Goal: Task Accomplishment & Management: Use online tool/utility

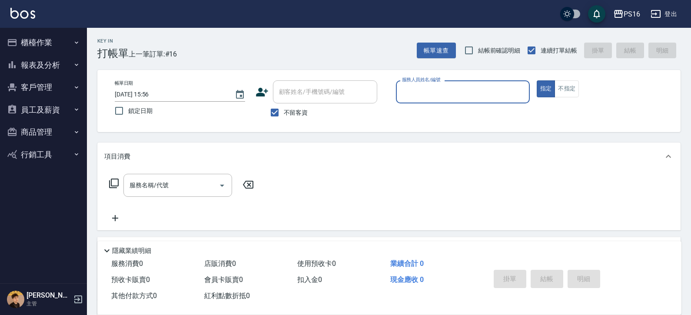
scroll to position [14, 0]
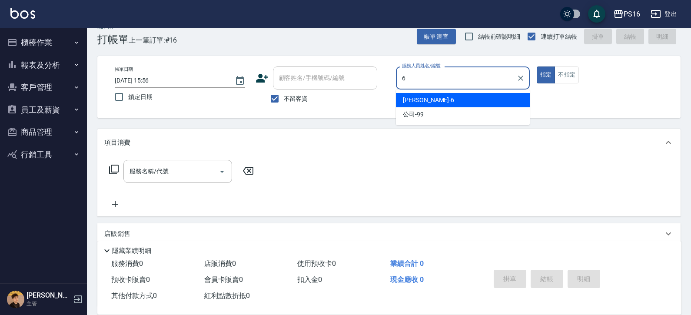
type input "[PERSON_NAME]-6"
type button "true"
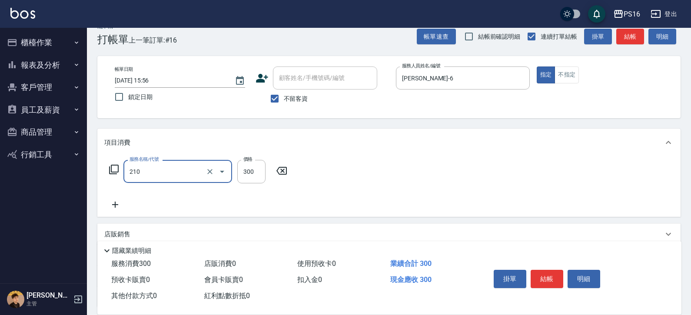
type input "[PERSON_NAME]洗髮精(210)"
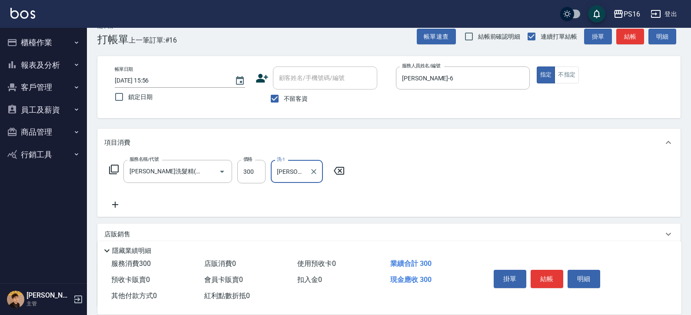
type input "[PERSON_NAME]-21"
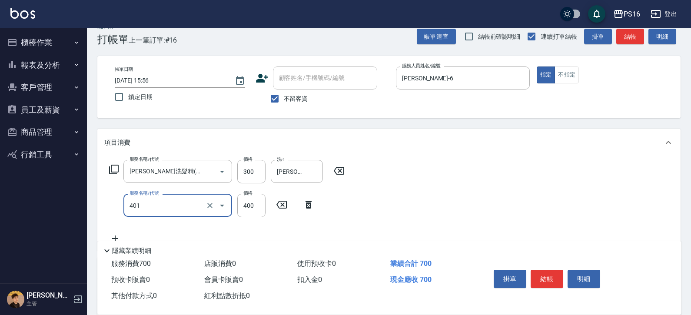
type input "剪髮(401)"
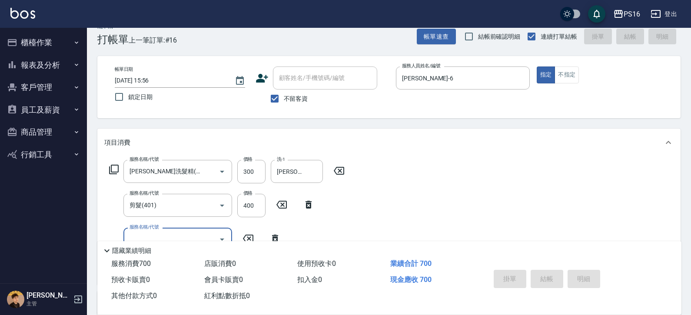
type input "[DATE] 16:55"
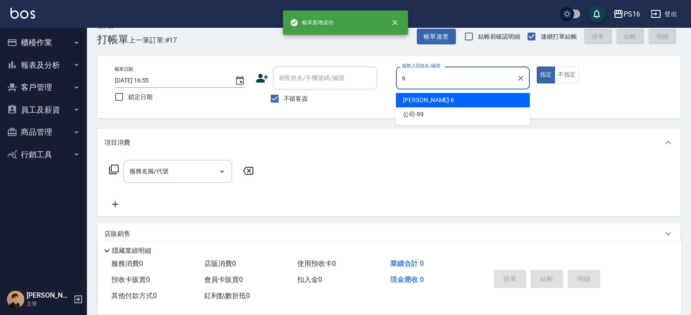
type input "[PERSON_NAME]-6"
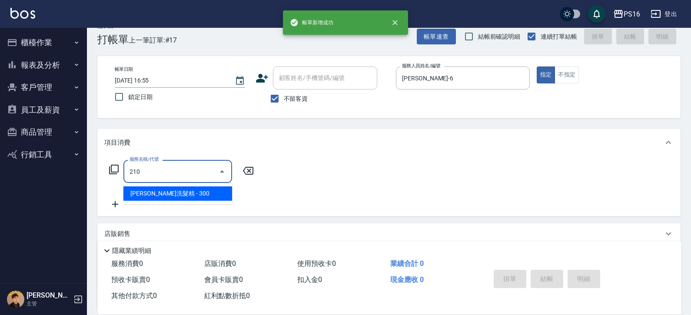
type input "[PERSON_NAME]洗髮精(210)"
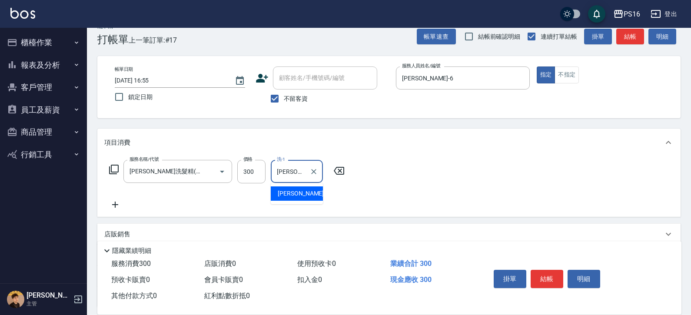
type input "[PERSON_NAME]-24"
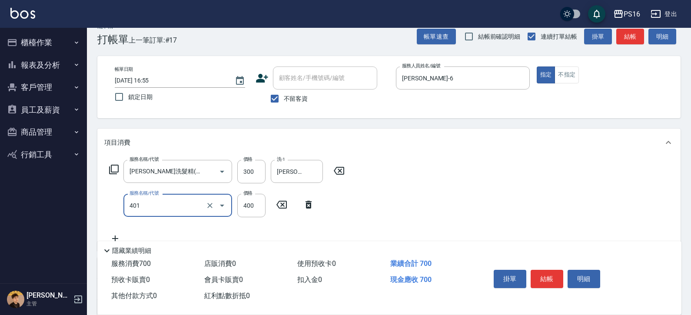
type input "剪髮(401)"
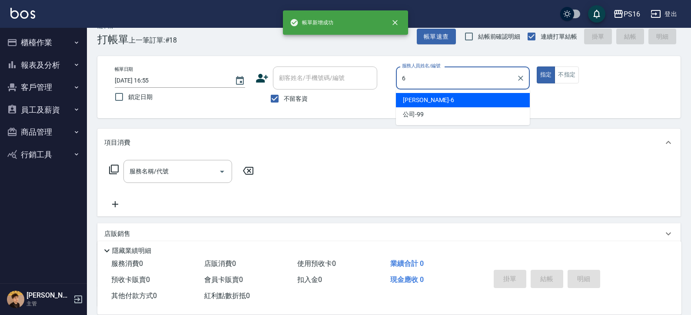
type input "[PERSON_NAME]-6"
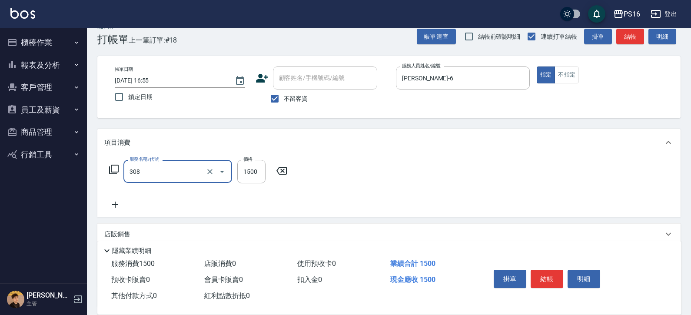
type input "效能離子燙1500(308)"
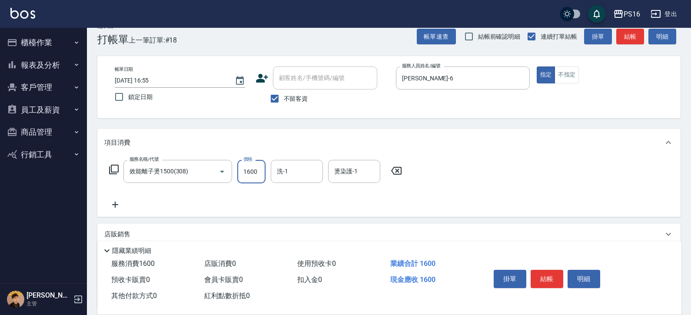
type input "1600"
type input "[PERSON_NAME]-28"
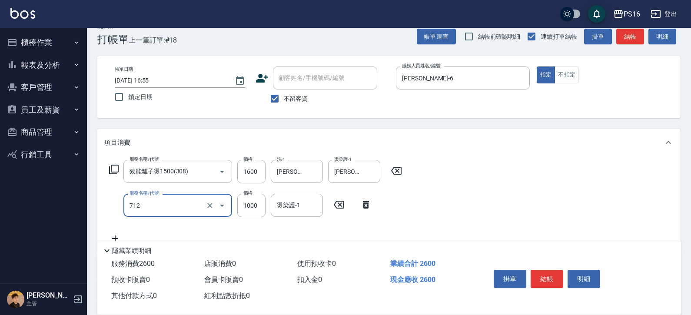
type input "[DEMOGRAPHIC_DATA]蘭洋甘菊1000(712)"
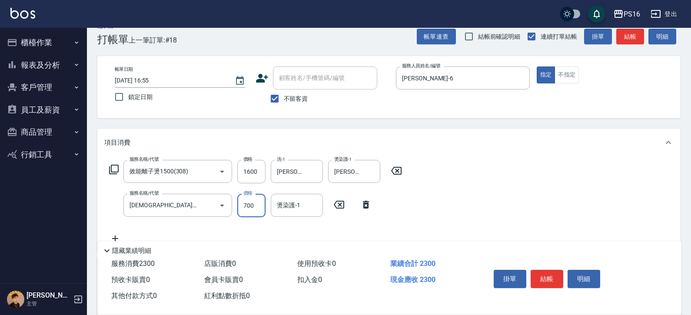
type input "700"
type input "[PERSON_NAME]-28"
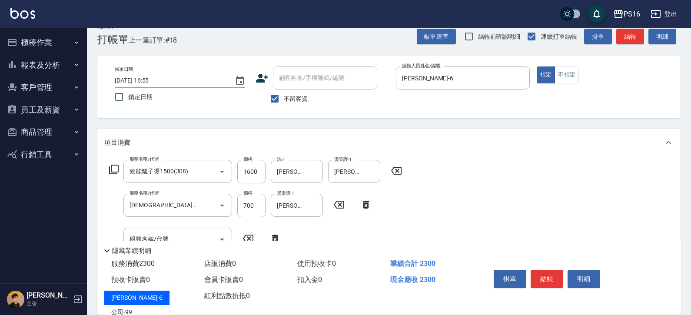
scroll to position [0, 0]
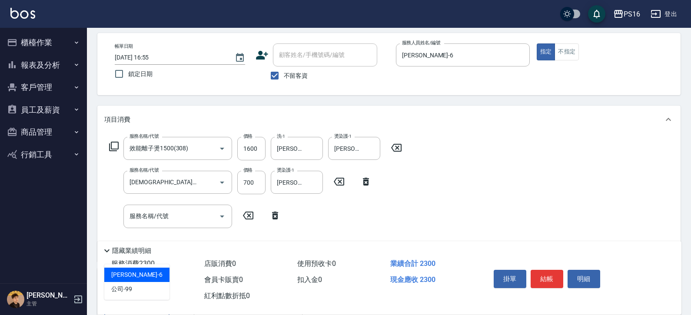
type input "[PERSON_NAME]-6"
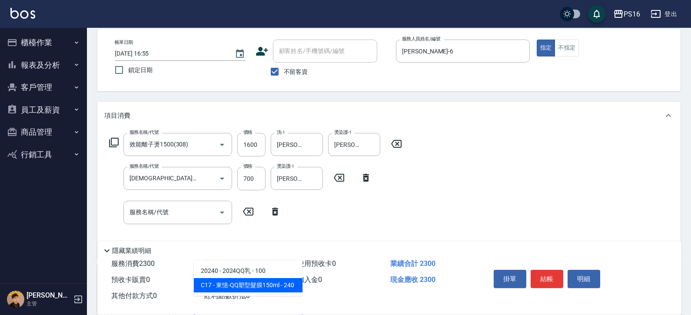
type input "東憶-QQ塑型髮膜150ml"
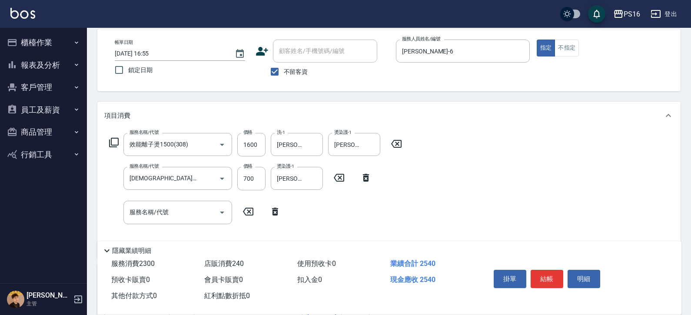
scroll to position [45, 0]
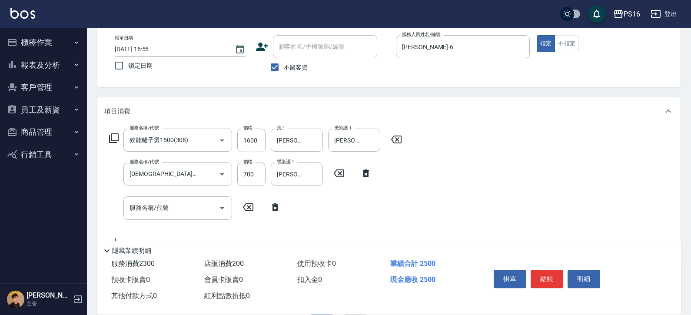
type input "200"
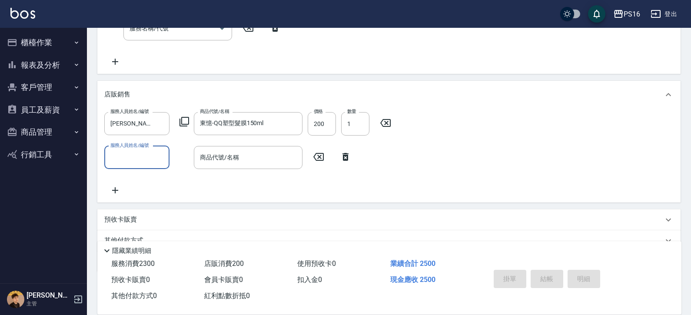
type input "[DATE] 16:56"
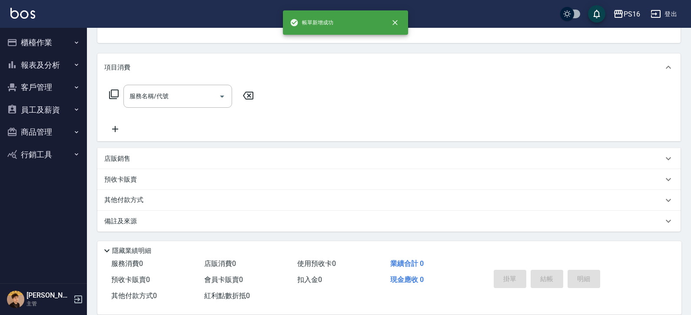
scroll to position [0, 0]
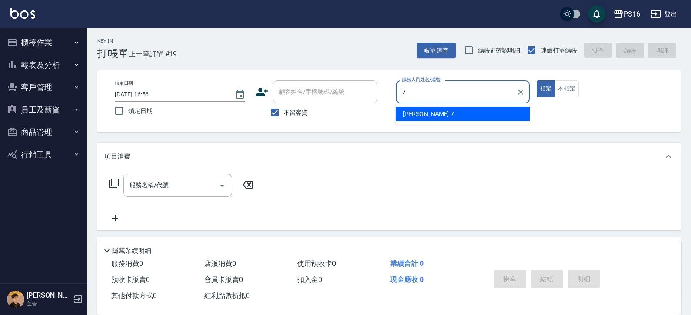
type input "[PERSON_NAME]-7"
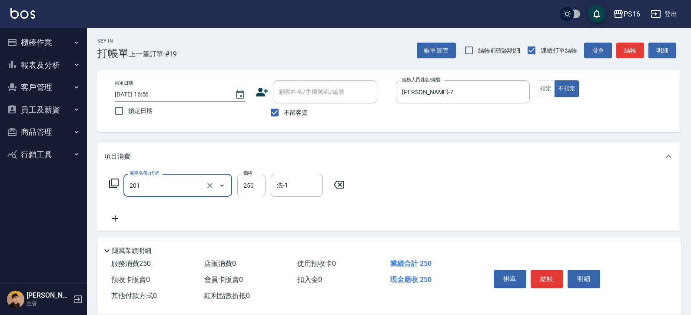
type input "洗髮(201)"
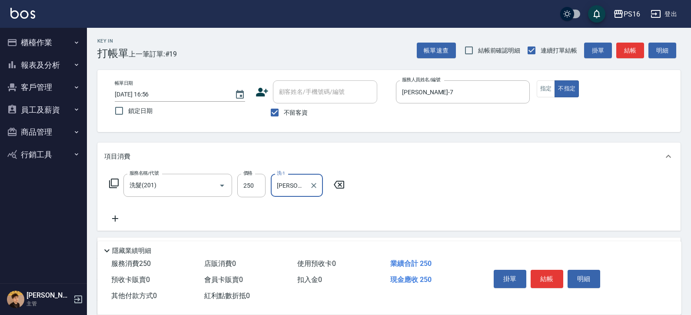
type input "[PERSON_NAME]-21"
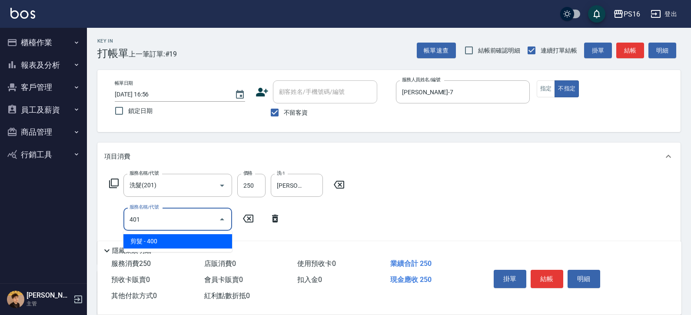
type input "剪髮(401)"
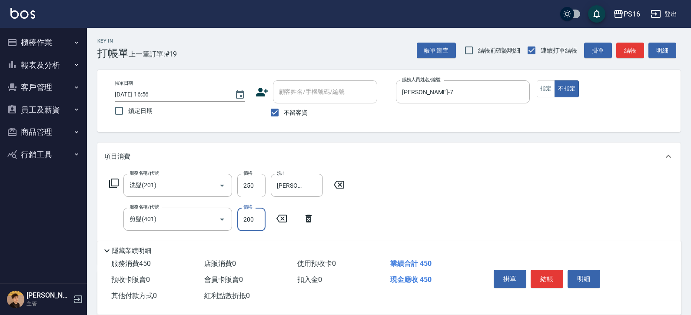
type input "200"
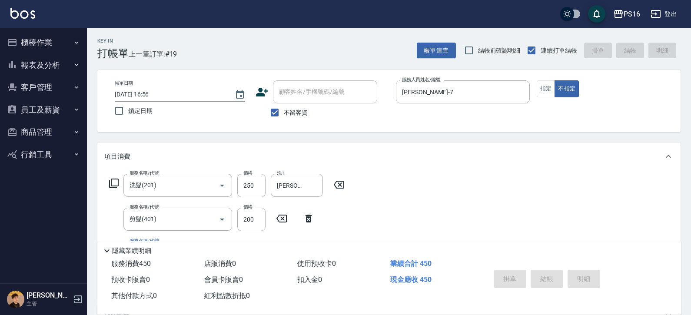
type input "[DATE] 17:10"
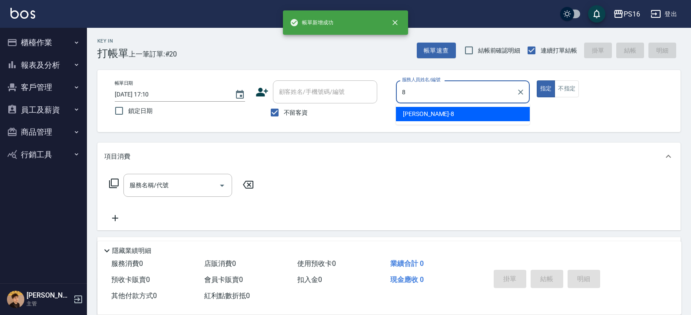
type input "[PERSON_NAME]-8"
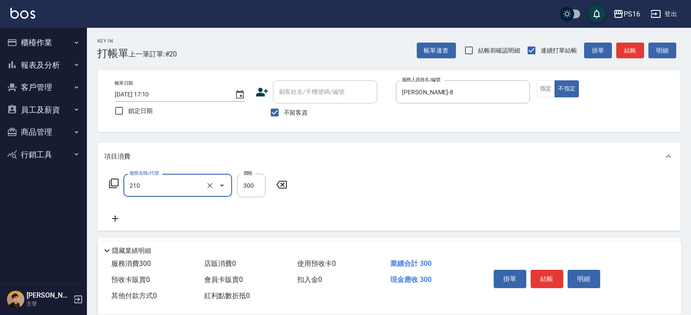
type input "[PERSON_NAME]洗髮精(210)"
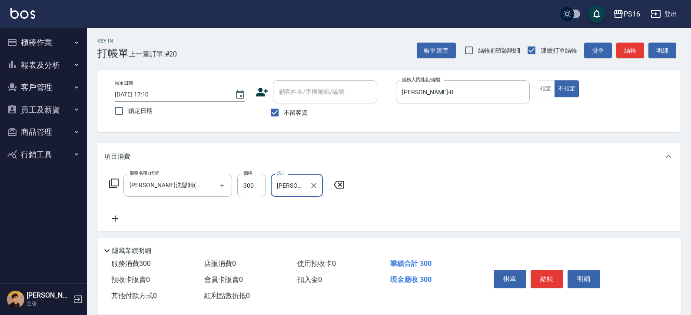
type input "[PERSON_NAME]-20"
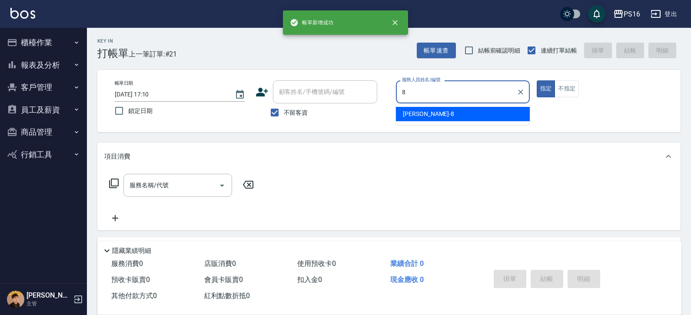
type input "[PERSON_NAME]-8"
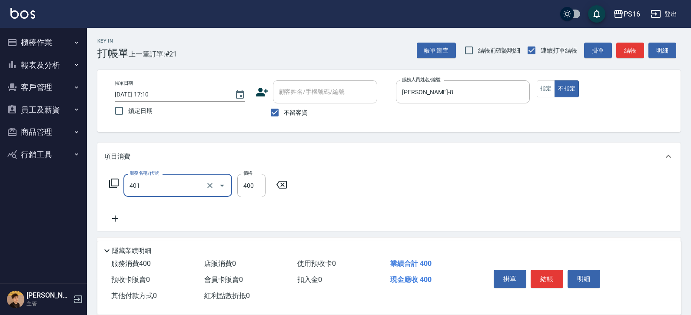
type input "剪髮(401)"
type input "150"
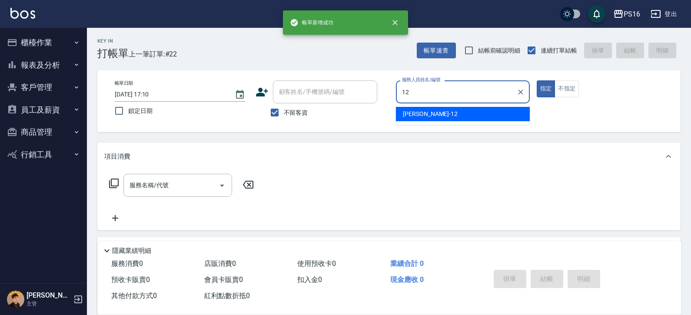
type input "[PERSON_NAME]-12"
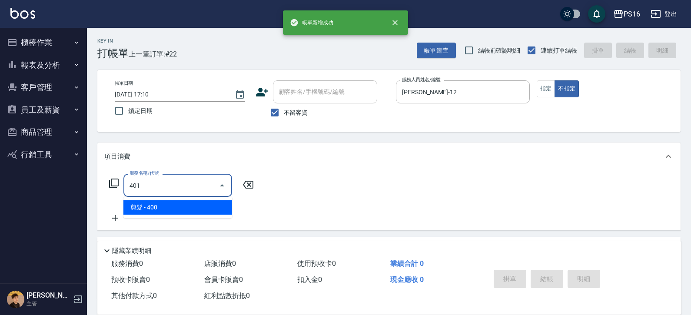
type input "剪髮(401)"
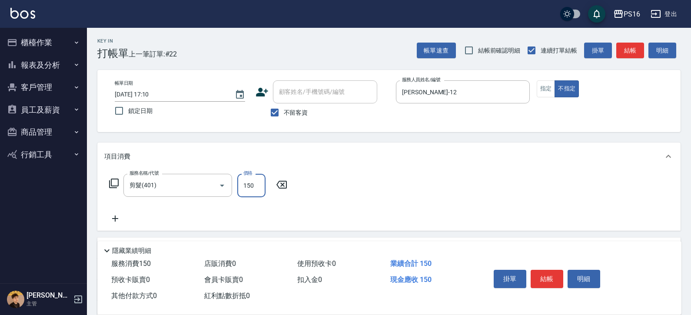
type input "150"
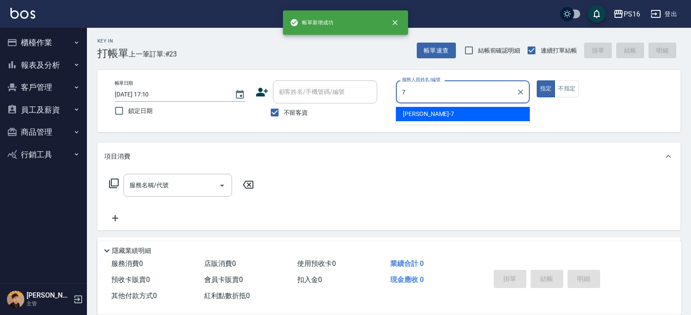
type input "[PERSON_NAME]-7"
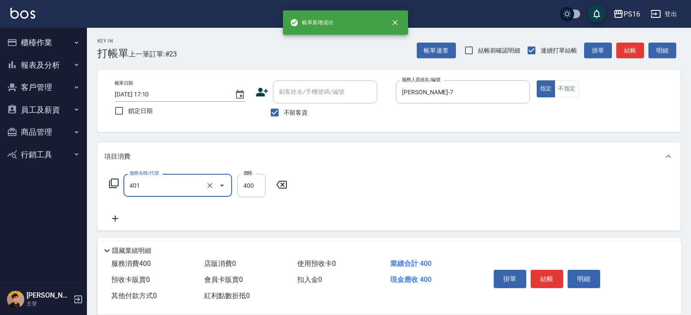
type input "剪髮(401)"
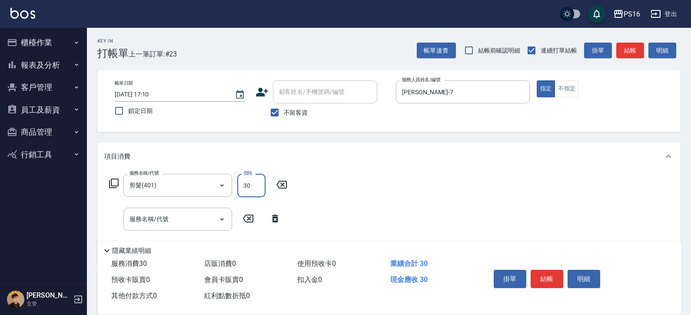
click at [265, 188] on input "30" at bounding box center [251, 185] width 28 height 23
type input "300"
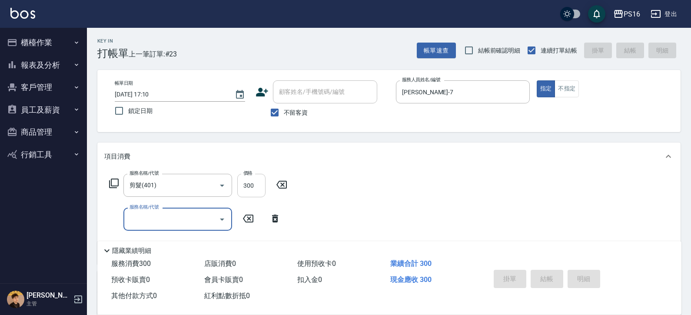
type input "[DATE] 17:11"
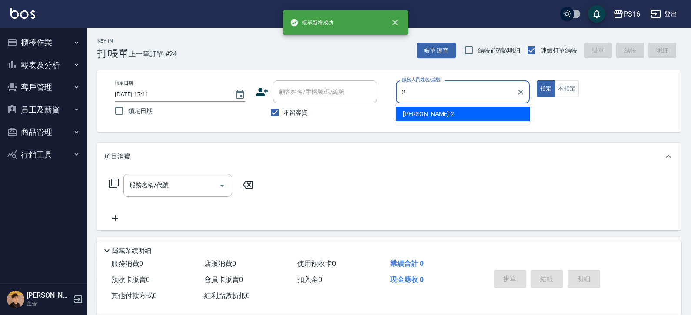
type input "[PERSON_NAME]-2"
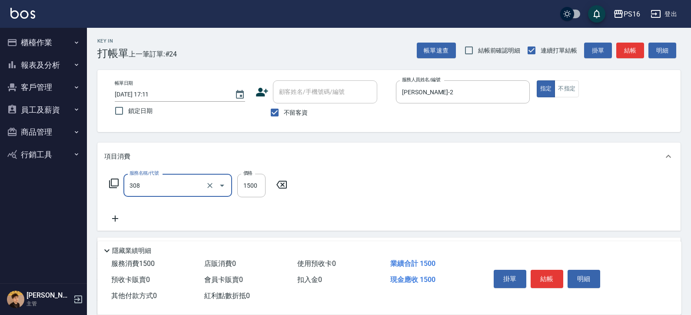
type input "效能離子燙1500(308)"
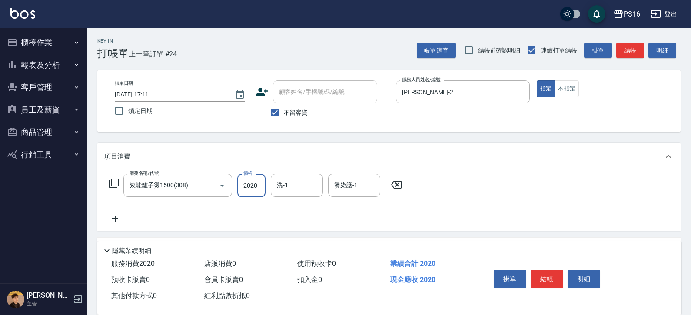
type input "2020"
type input "[PERSON_NAME]-20"
click at [240, 179] on input "2020" at bounding box center [251, 185] width 28 height 23
type input "1500"
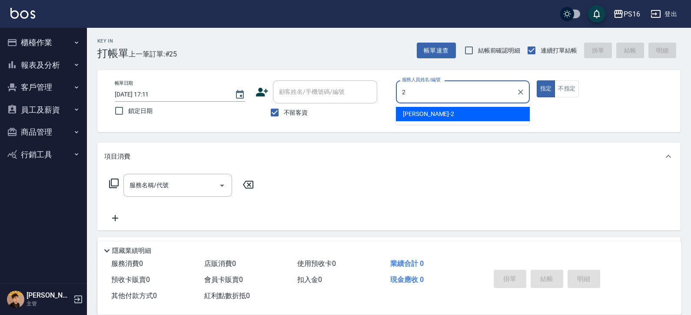
type input "[PERSON_NAME]-2"
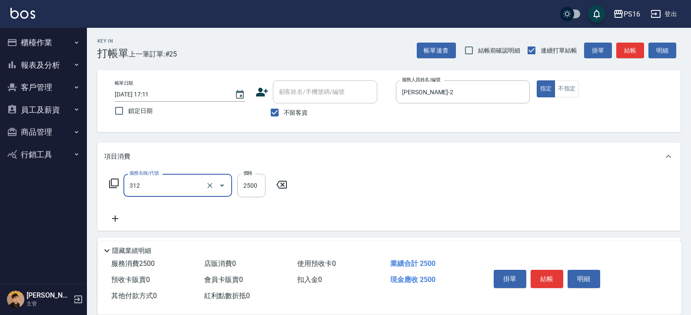
type input "有氧水離子燙2500(312)"
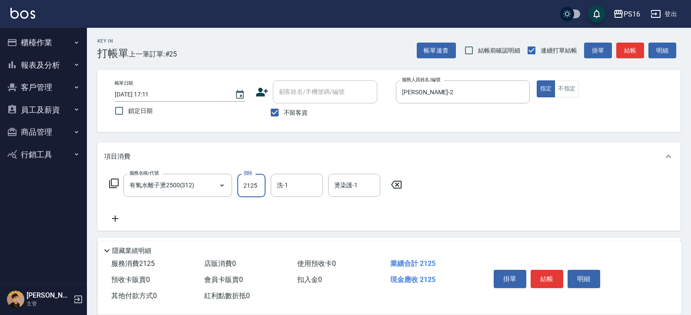
type input "2125"
type input "[PERSON_NAME]-20"
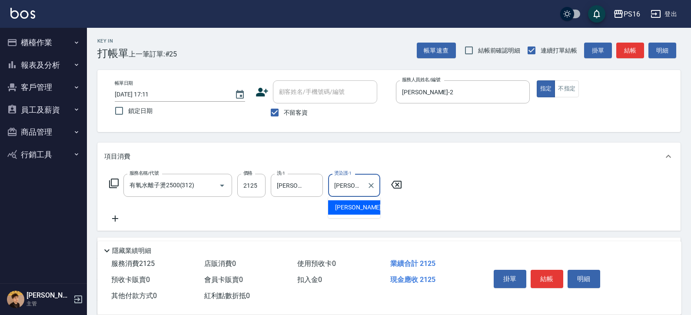
type input "[PERSON_NAME]-20"
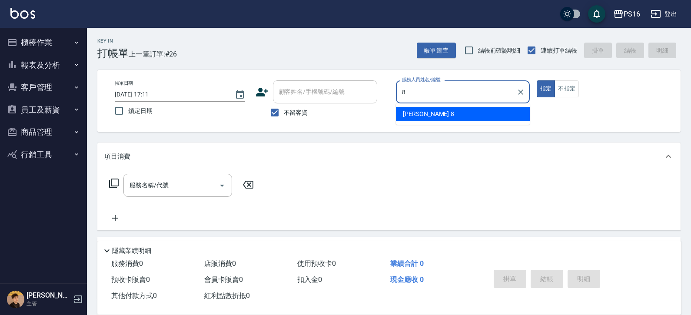
type input "[PERSON_NAME]-8"
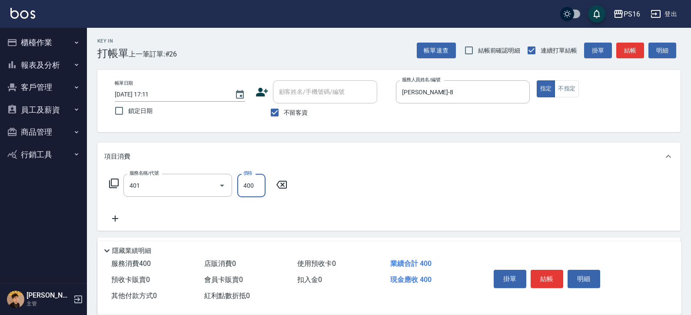
type input "剪髮(401)"
type input "300"
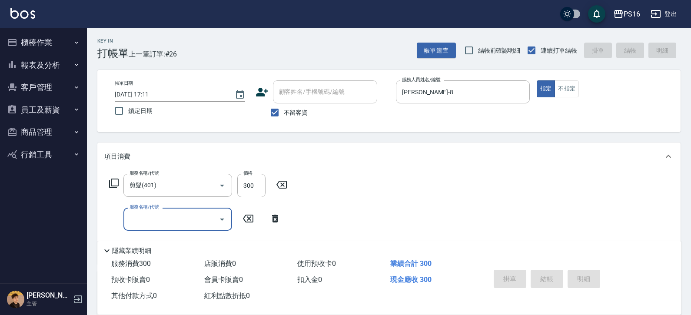
type input "[DATE] 17:18"
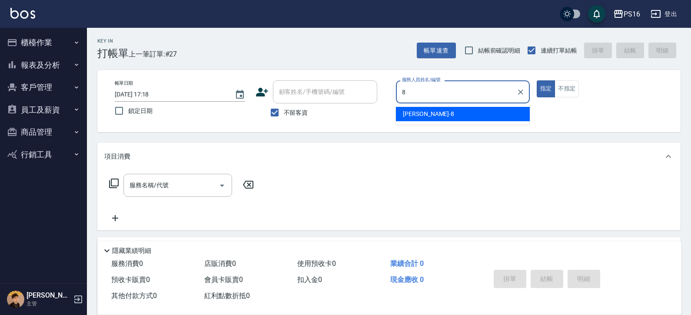
type input "[PERSON_NAME]-8"
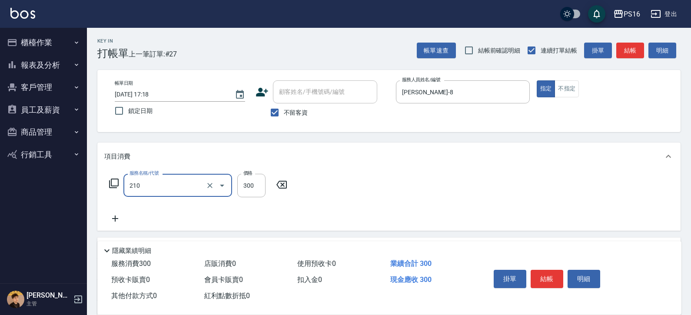
type input "[PERSON_NAME]洗髮精(210)"
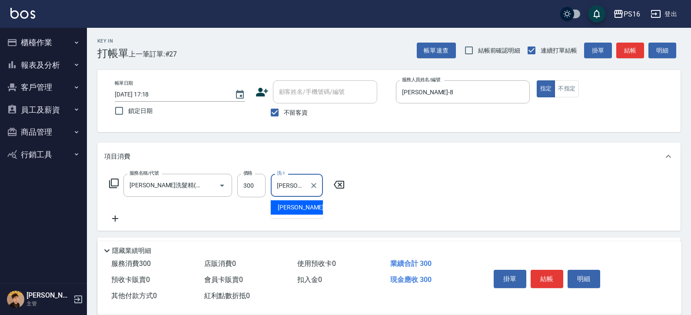
type input "[PERSON_NAME]-28"
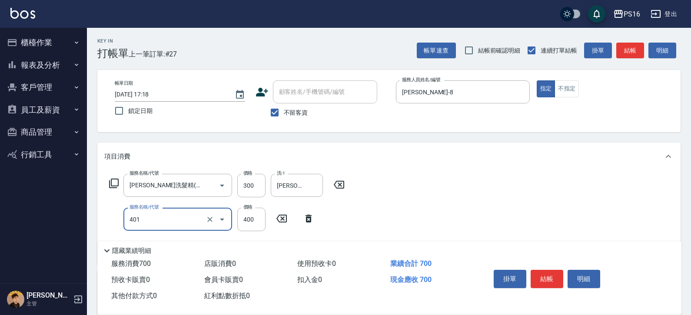
type input "剪髮(401)"
type input "200"
type input "染髮(501)"
type input "2500"
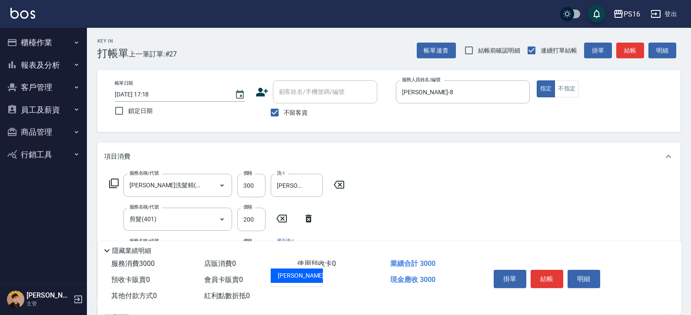
type input "[PERSON_NAME]-28"
type input "713"
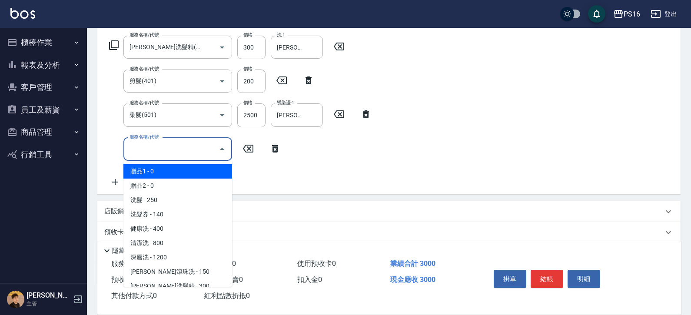
scroll to position [139, 0]
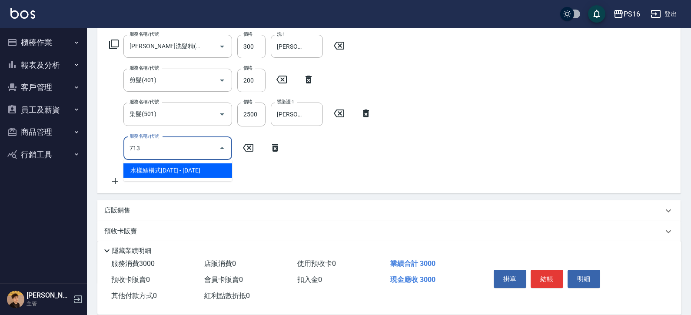
type input "水樣結構式1200(713)"
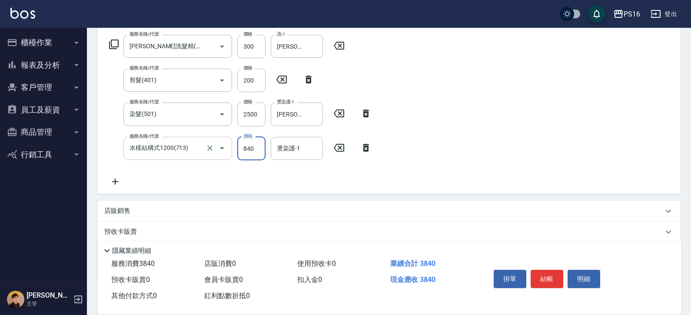
type input "840"
type input "[PERSON_NAME]-28"
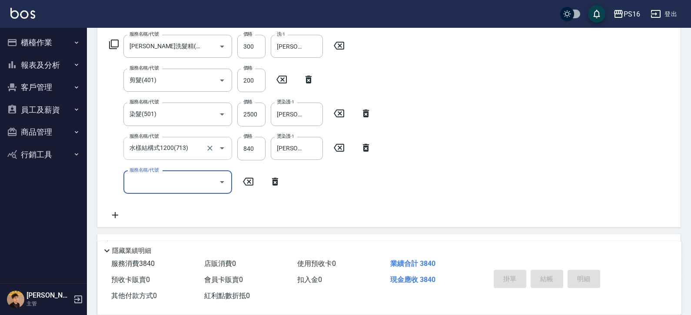
type input "8"
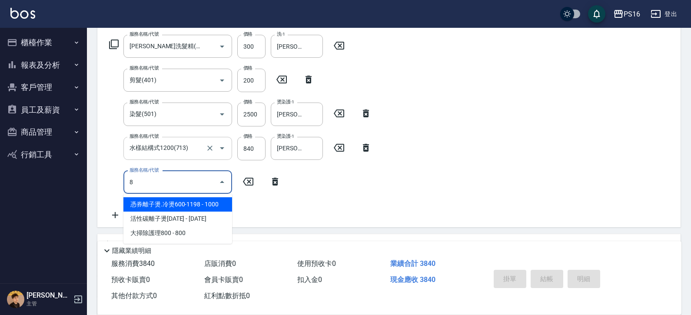
type input "[DATE] 17:38"
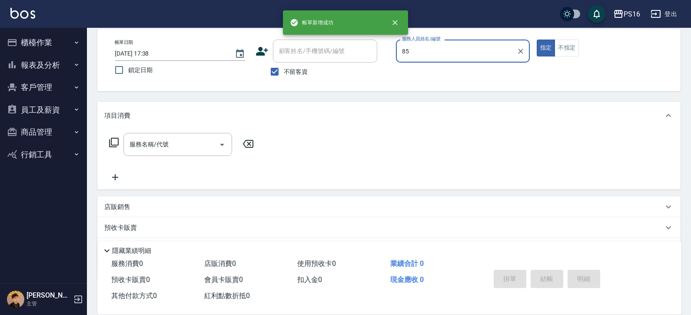
scroll to position [0, 0]
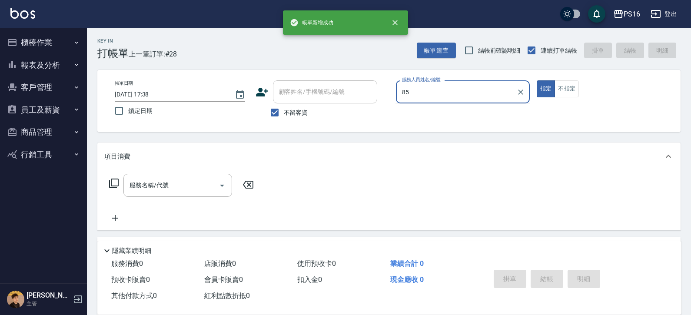
type input "8"
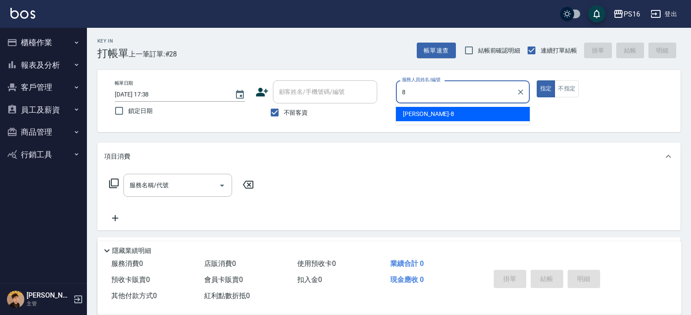
type input "[PERSON_NAME]-8"
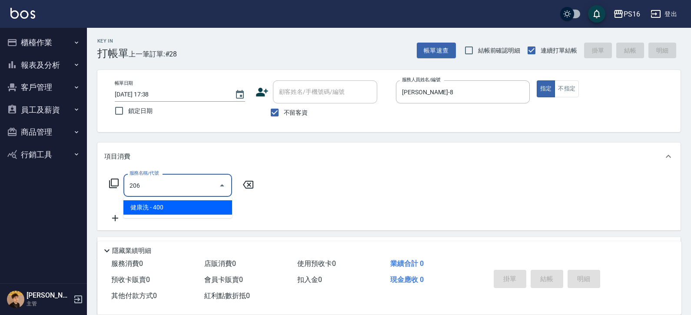
type input "健康洗(206)"
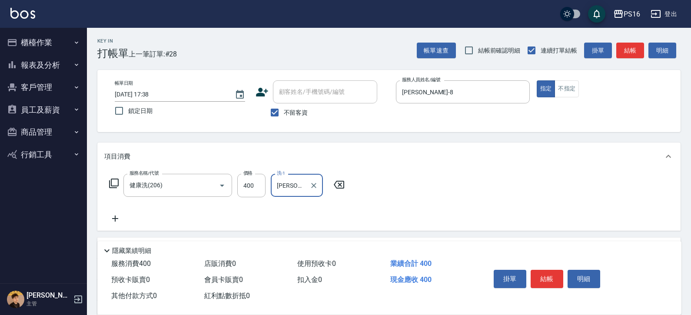
type input "[PERSON_NAME]-24"
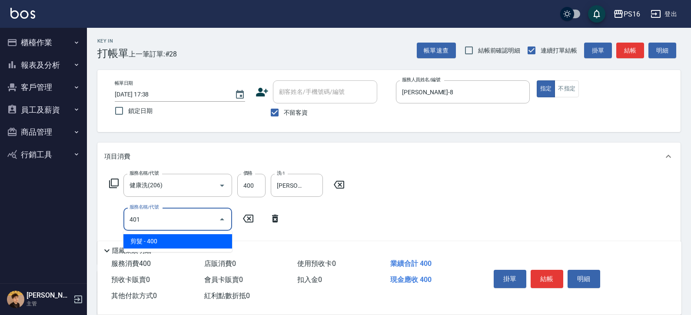
type input "剪髮(401)"
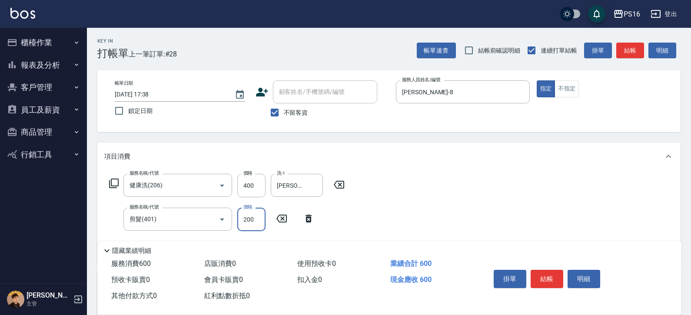
type input "200"
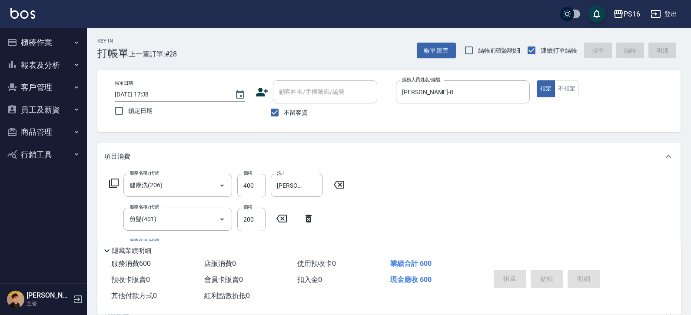
type input "[DATE] 17:39"
